Goal: Task Accomplishment & Management: Complete application form

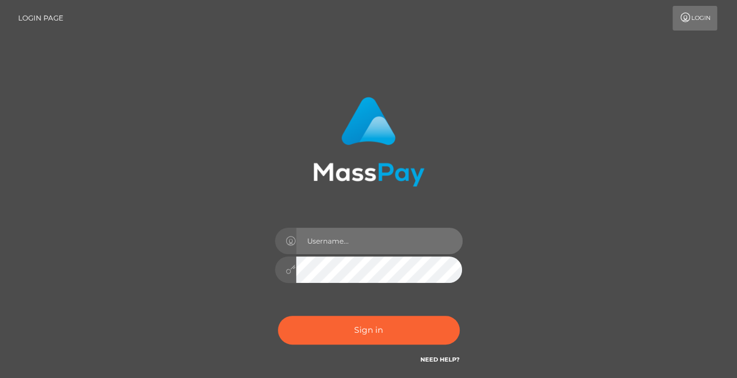
click at [345, 236] on input "text" at bounding box center [379, 240] width 167 height 26
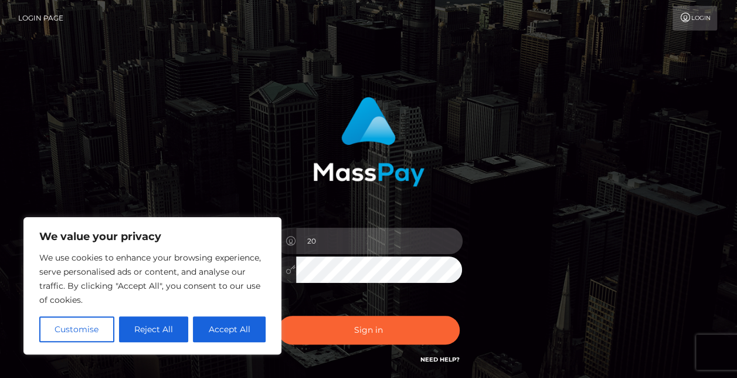
type input "2"
type input "1996/09/24"
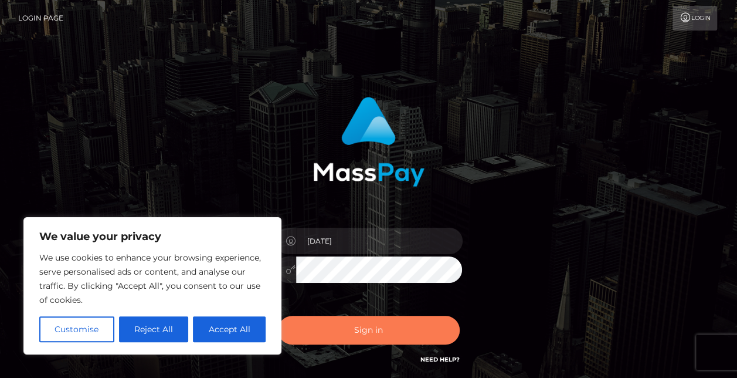
click at [358, 321] on button "Sign in" at bounding box center [369, 329] width 182 height 29
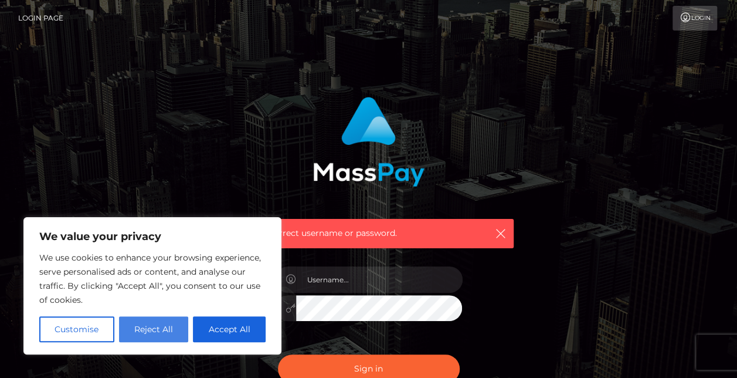
click at [171, 329] on button "Reject All" at bounding box center [154, 329] width 70 height 26
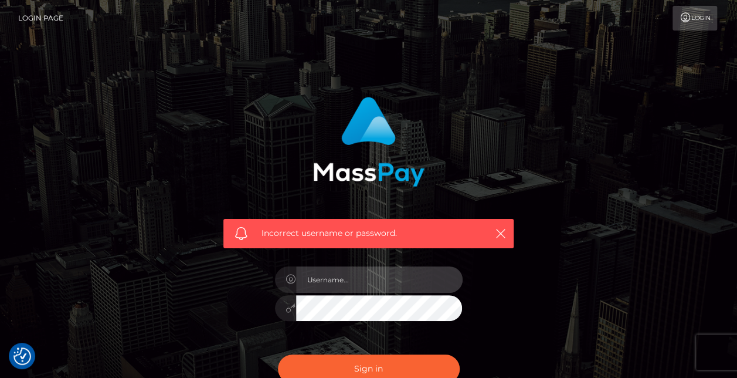
click at [327, 277] on input "text" at bounding box center [379, 279] width 167 height 26
click at [328, 276] on input "1996\09\24" at bounding box center [379, 279] width 167 height 26
click at [338, 279] on input "1996-09\24" at bounding box center [379, 279] width 167 height 26
type input "1996-09-24"
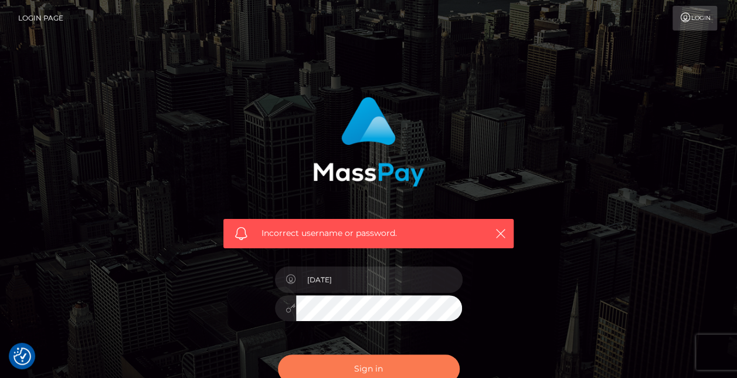
click at [337, 363] on button "Sign in" at bounding box center [369, 368] width 182 height 29
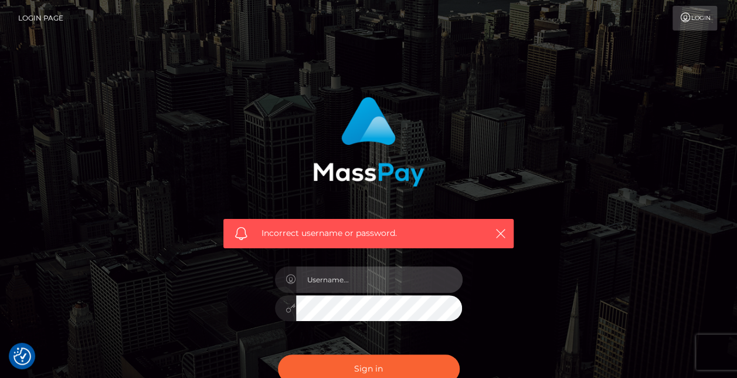
click at [353, 282] on input "text" at bounding box center [379, 279] width 167 height 26
type input "[DATE]"
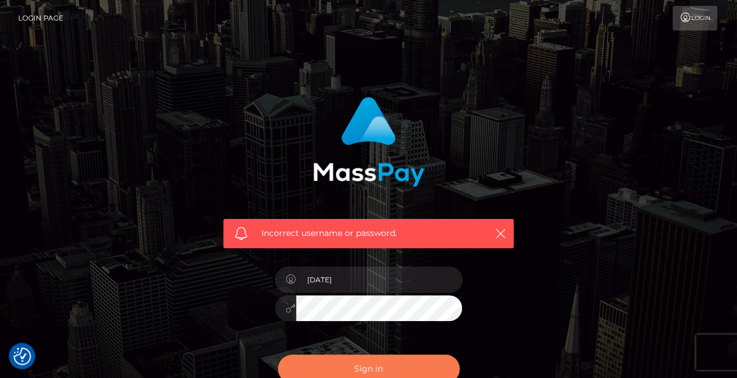
click at [365, 362] on button "Sign in" at bounding box center [369, 368] width 182 height 29
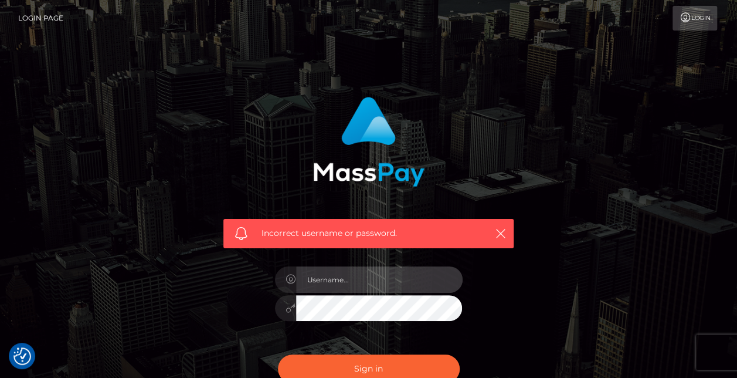
click at [392, 271] on input "text" at bounding box center [379, 279] width 167 height 26
type input "[DATE]"
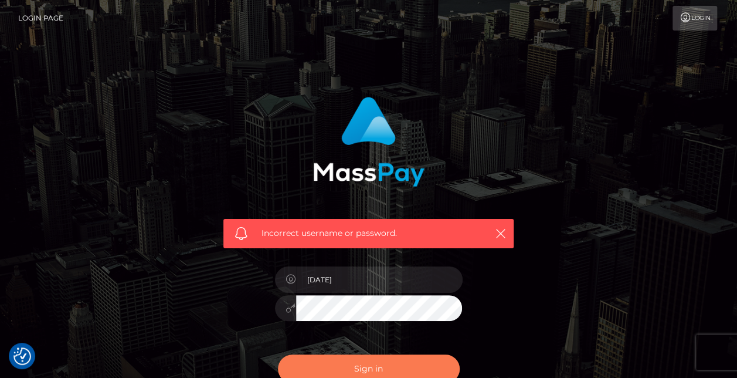
click at [301, 363] on button "Sign in" at bounding box center [369, 368] width 182 height 29
